Goal: Information Seeking & Learning: Find specific fact

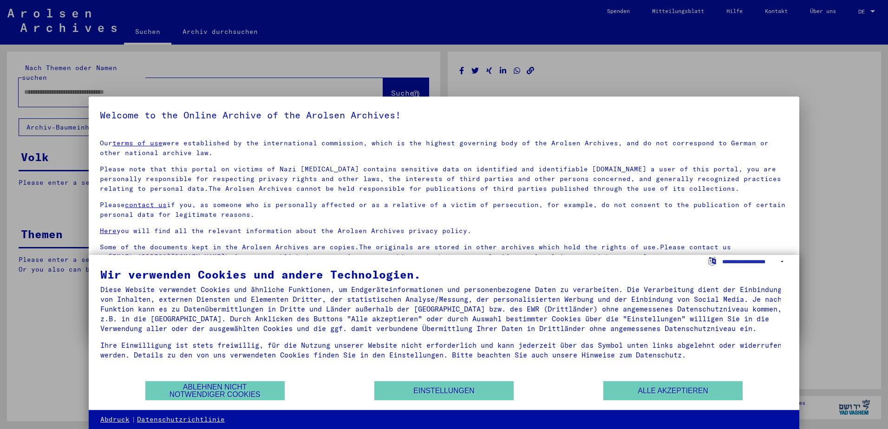
type input "********"
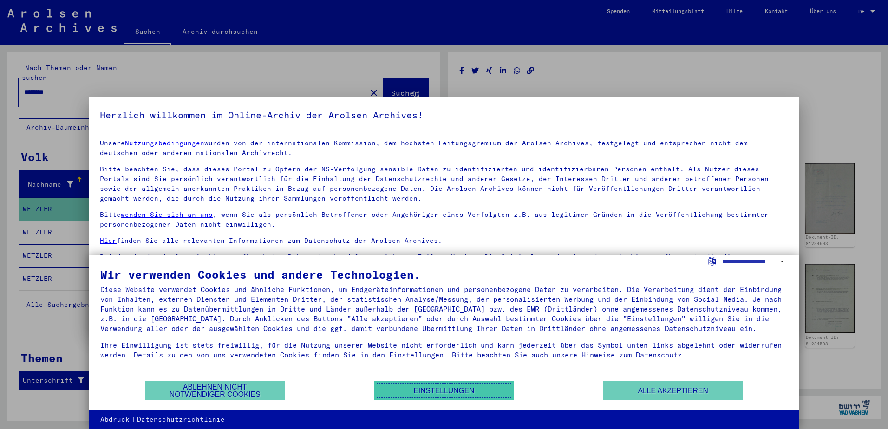
click at [420, 390] on button "Einstellungen" at bounding box center [443, 390] width 139 height 19
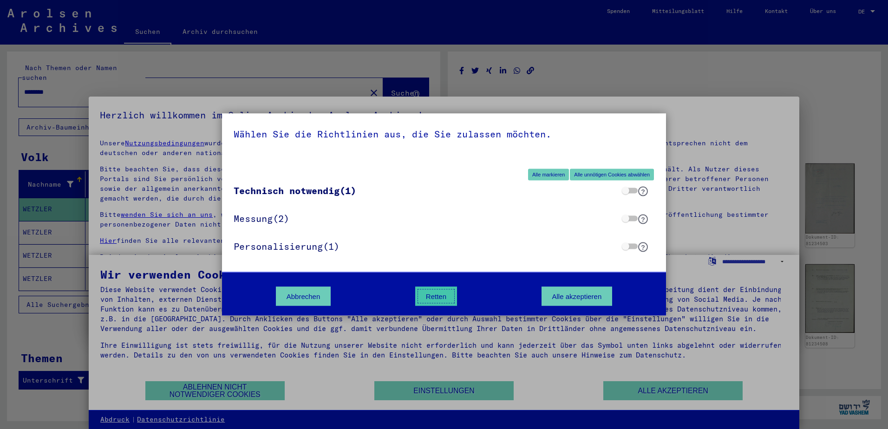
click at [434, 296] on button "Retten" at bounding box center [436, 296] width 42 height 19
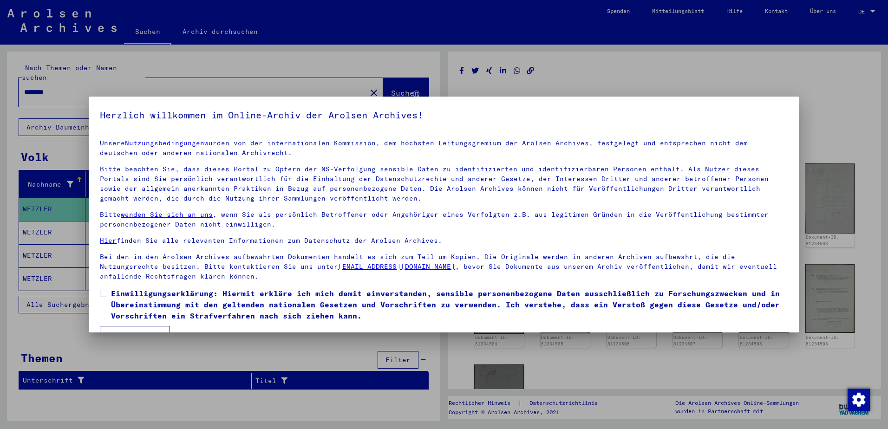
scroll to position [22, 0]
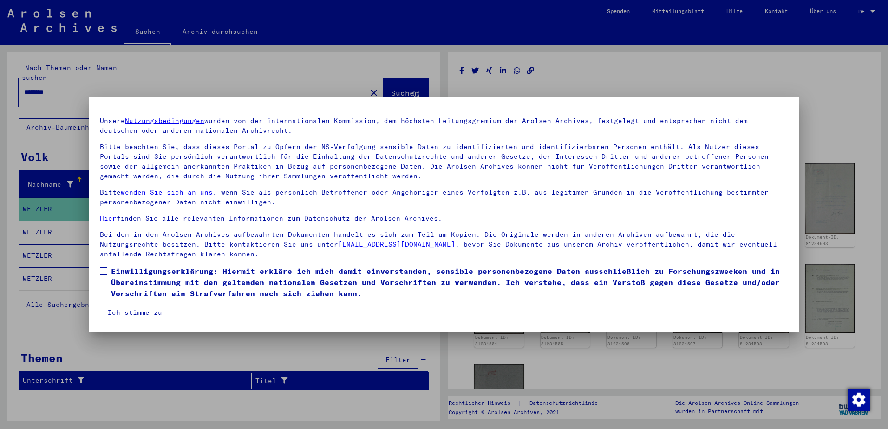
click at [141, 309] on button "Ich stimme zu" at bounding box center [135, 313] width 70 height 18
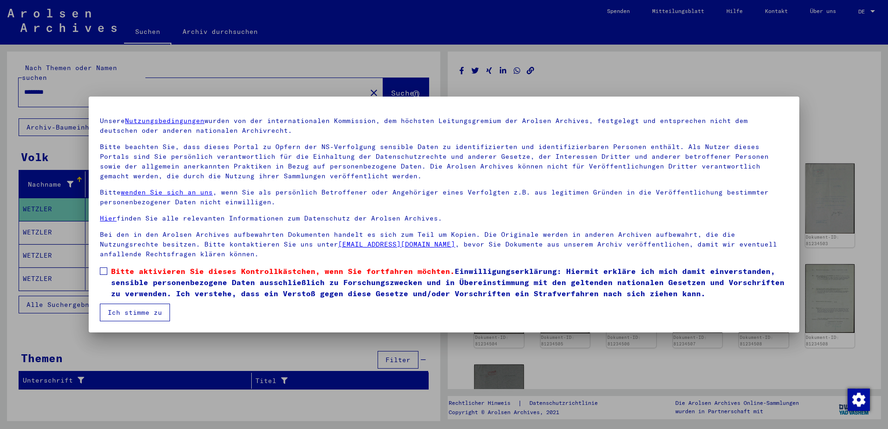
drag, startPoint x: 105, startPoint y: 269, endPoint x: 103, endPoint y: 274, distance: 5.4
click at [104, 270] on span at bounding box center [103, 270] width 7 height 7
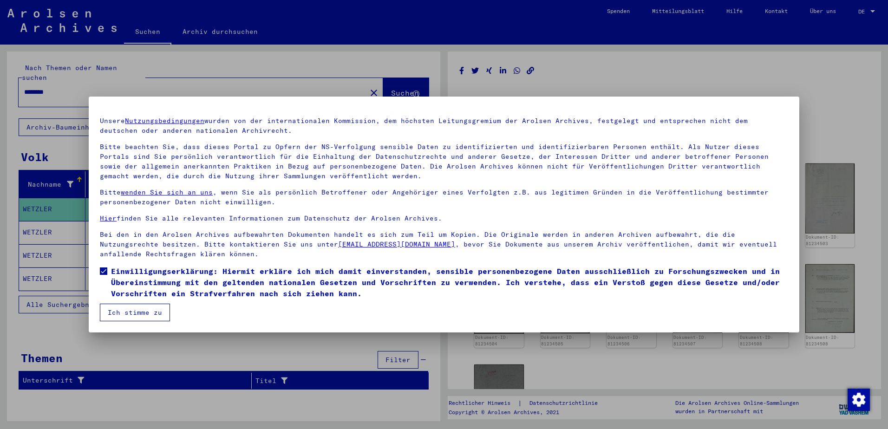
click at [133, 312] on button "Ich stimme zu" at bounding box center [135, 313] width 70 height 18
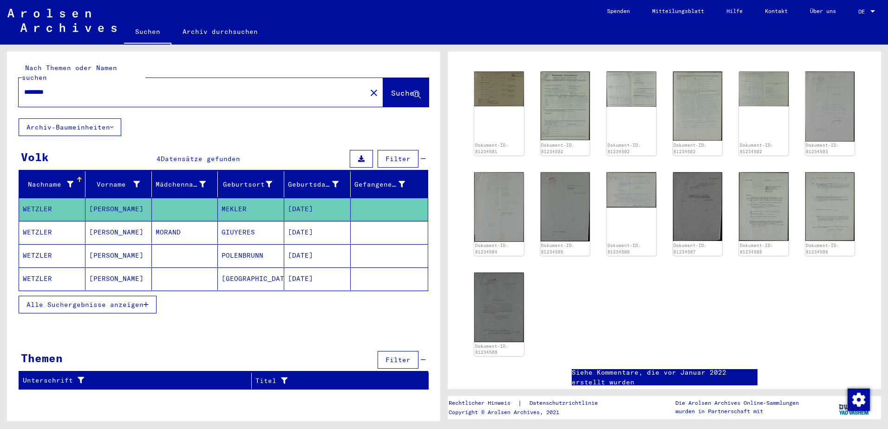
scroll to position [95, 0]
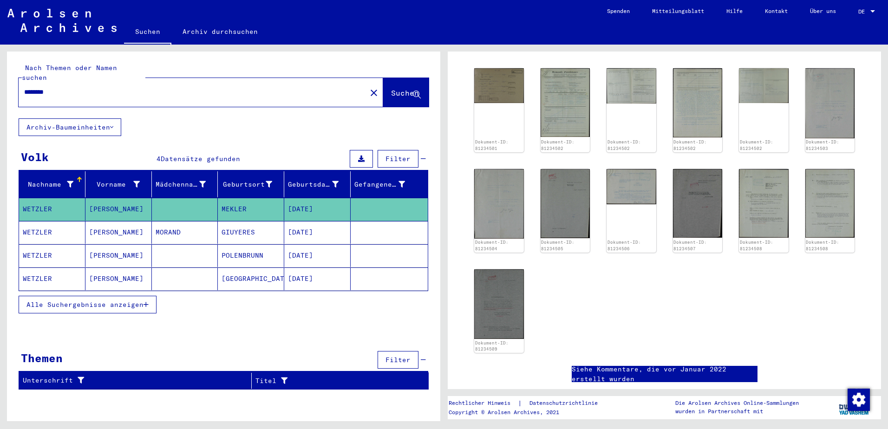
click at [74, 300] on span "Alle Suchergebnisse anzeigen" at bounding box center [84, 304] width 117 height 8
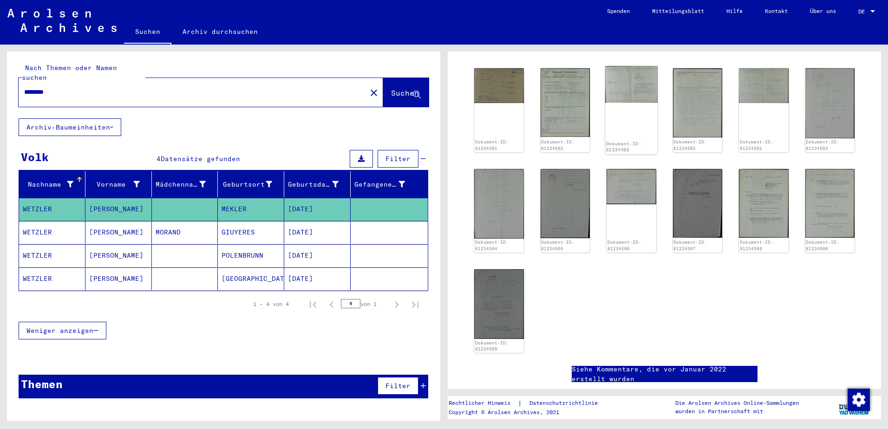
click at [630, 87] on img at bounding box center [631, 84] width 52 height 37
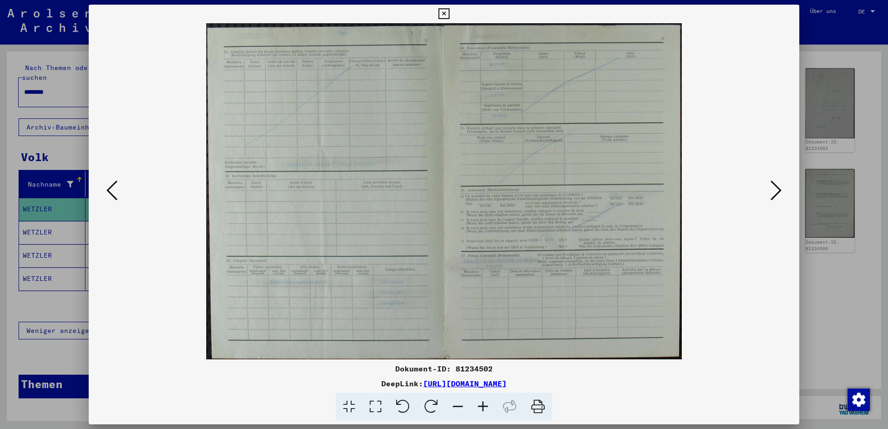
click at [779, 190] on icon at bounding box center [775, 190] width 11 height 22
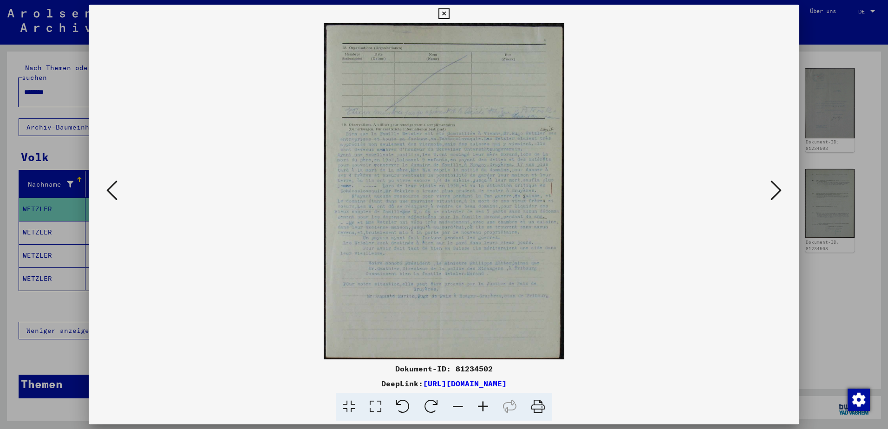
click at [441, 13] on icon at bounding box center [443, 13] width 11 height 11
